Goal: Task Accomplishment & Management: Manage account settings

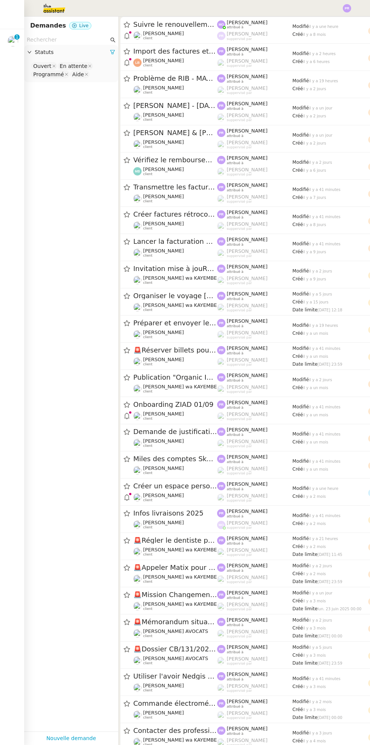
click at [14, 43] on img at bounding box center [13, 41] width 11 height 11
click at [14, 39] on img at bounding box center [13, 41] width 11 height 11
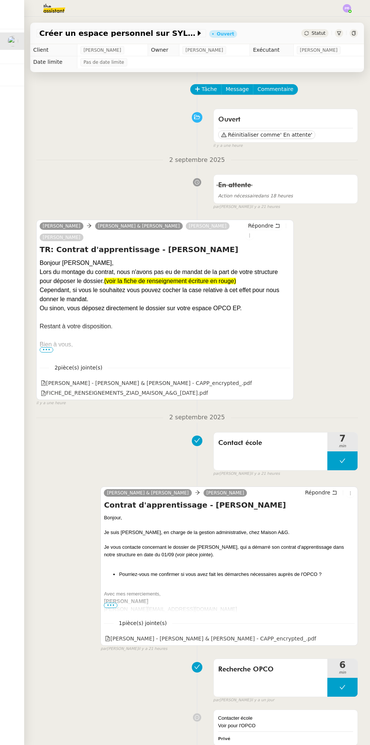
click at [320, 32] on span "Statut" at bounding box center [318, 33] width 14 height 5
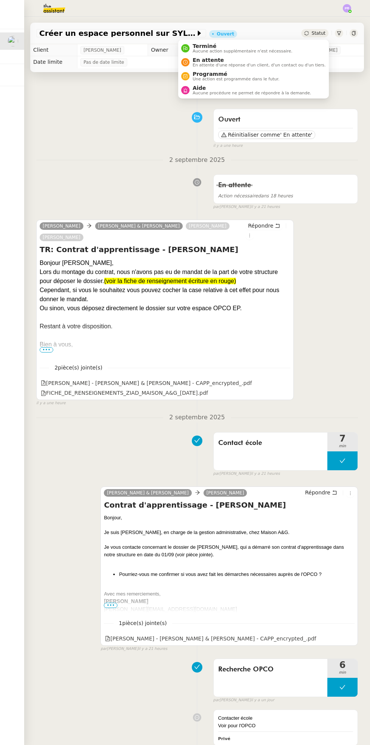
click at [271, 63] on span "En attente d'une réponse d'un client, d'un contact ou d'un tiers." at bounding box center [259, 65] width 133 height 4
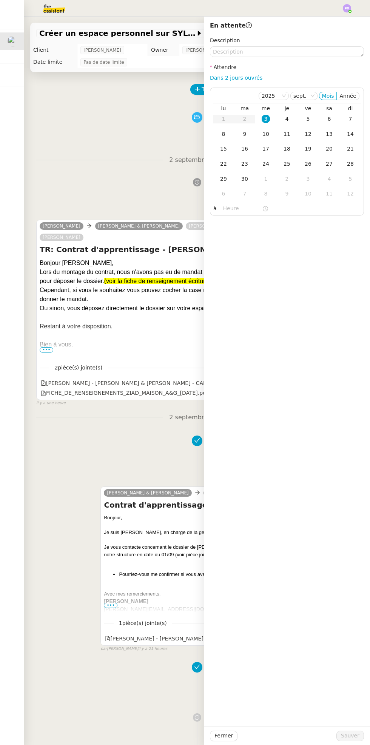
click at [287, 119] on div "4" at bounding box center [287, 119] width 8 height 8
click at [346, 736] on span "Sauver" at bounding box center [350, 736] width 19 height 9
